Goal: Transaction & Acquisition: Book appointment/travel/reservation

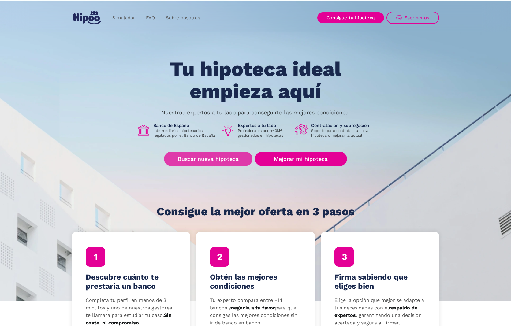
click at [231, 160] on link "Buscar nueva hipoteca" at bounding box center [208, 159] width 88 height 14
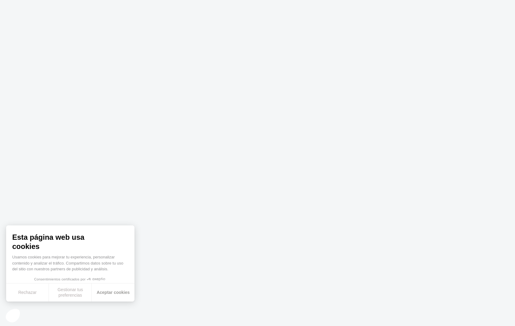
click at [127, 298] on button "Aceptar cookies" at bounding box center [113, 292] width 43 height 18
